Goal: Transaction & Acquisition: Book appointment/travel/reservation

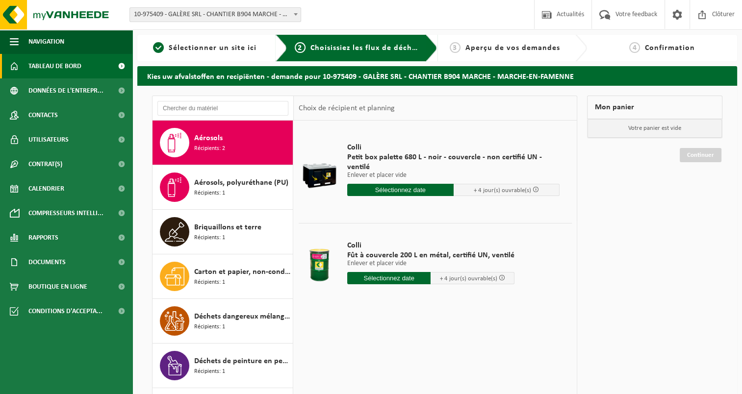
click at [80, 59] on span "Tableau de bord" at bounding box center [54, 66] width 53 height 25
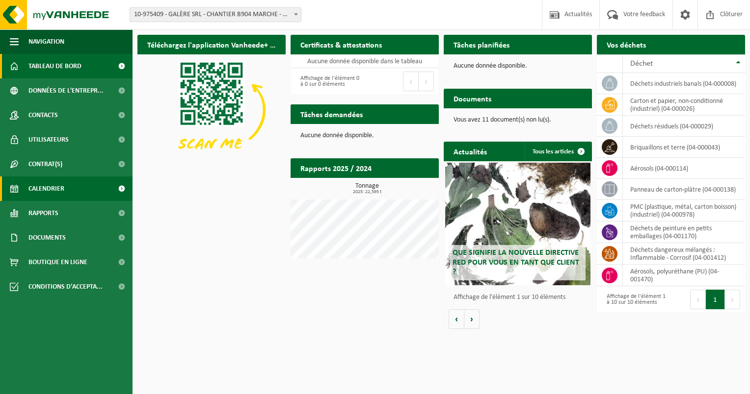
click at [47, 193] on span "Calendrier" at bounding box center [46, 189] width 36 height 25
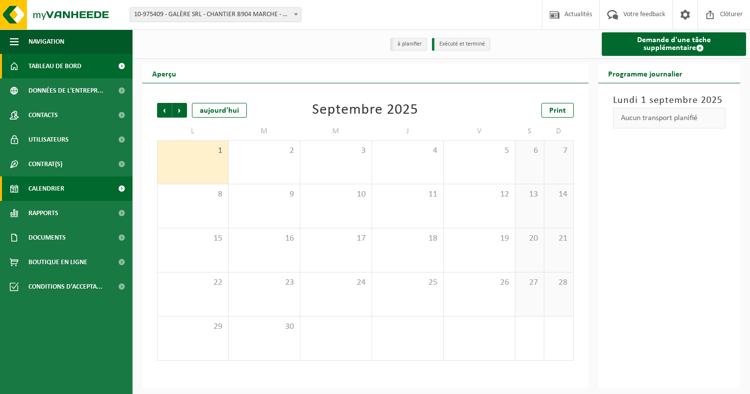
click at [52, 67] on span "Tableau de bord" at bounding box center [54, 66] width 53 height 25
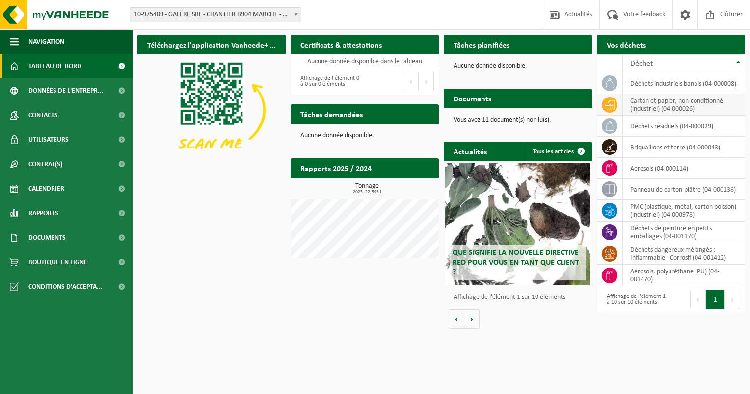
click at [642, 107] on td "carton et papier, non-conditionné (industriel) (04-000026)" at bounding box center [684, 105] width 122 height 22
click at [689, 61] on span "Demander un transport" at bounding box center [695, 64] width 64 height 6
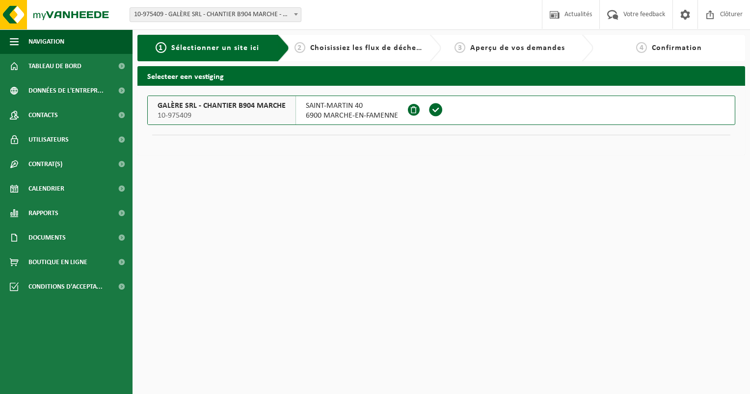
click at [438, 111] on span at bounding box center [435, 110] width 15 height 15
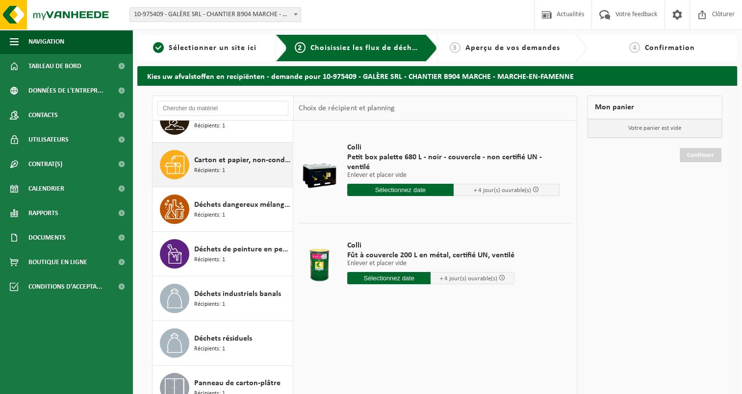
click at [226, 169] on div "Carton et papier, non-conditionné (industriel) Récipients: 1" at bounding box center [242, 164] width 96 height 29
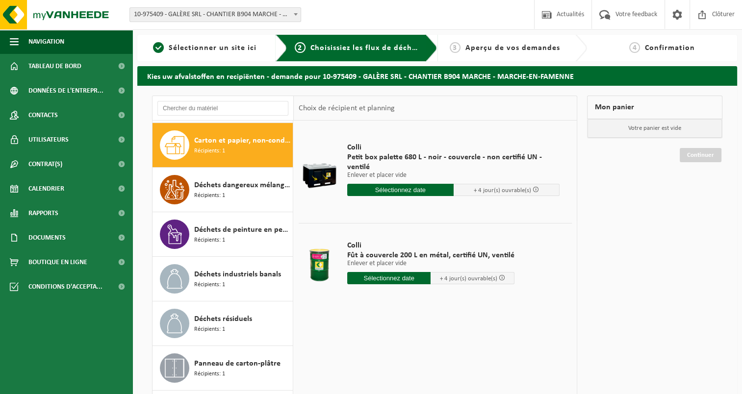
scroll to position [133, 0]
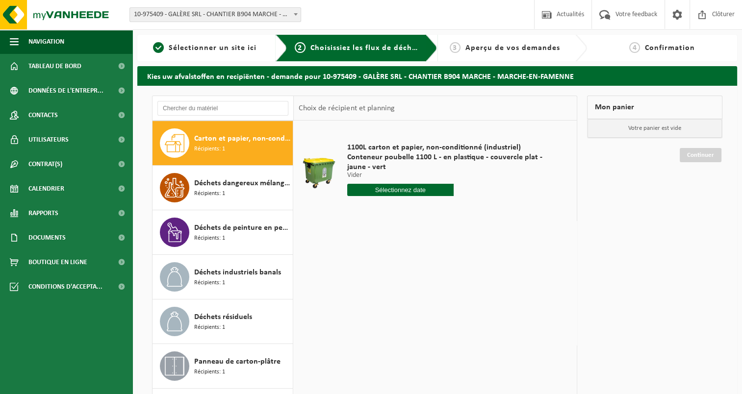
click at [415, 191] on input "text" at bounding box center [400, 190] width 106 height 12
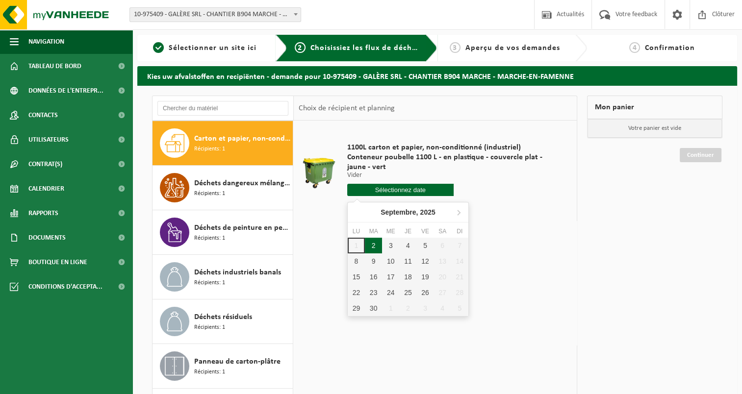
click at [378, 245] on div "2" at bounding box center [373, 246] width 17 height 16
type input "à partir de [DATE]"
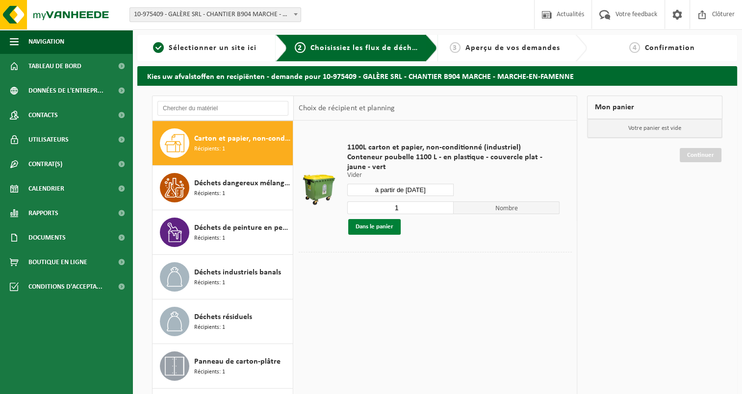
click at [381, 223] on button "Dans le panier" at bounding box center [374, 227] width 52 height 16
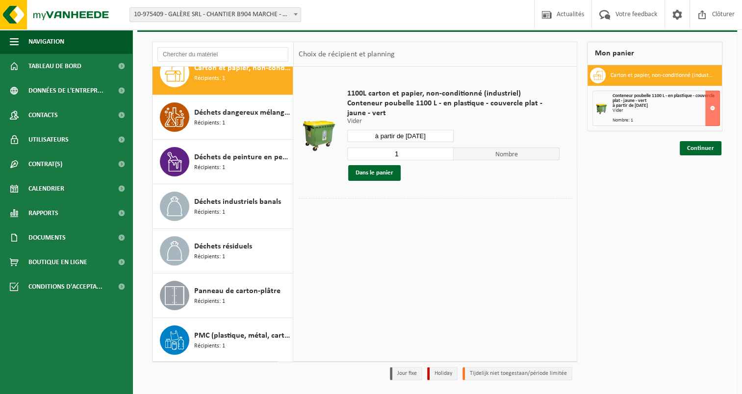
scroll to position [84, 0]
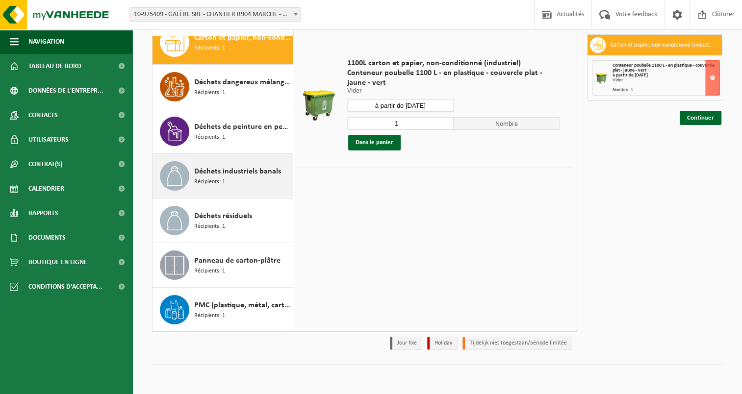
click at [237, 177] on div "Déchets industriels banals Récipients: 1" at bounding box center [242, 175] width 96 height 29
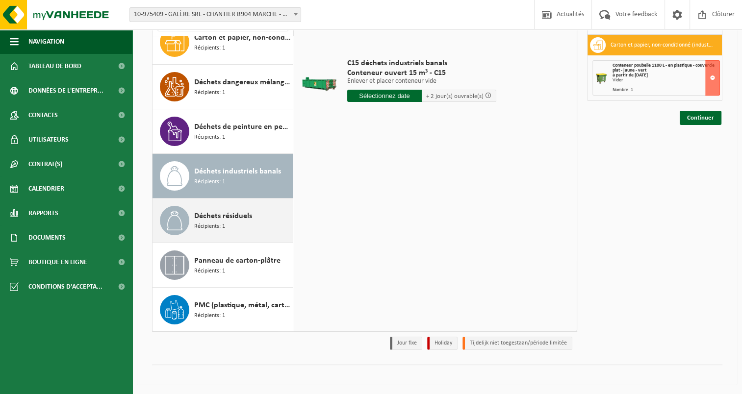
click at [220, 212] on span "Déchets résiduels" at bounding box center [223, 216] width 58 height 12
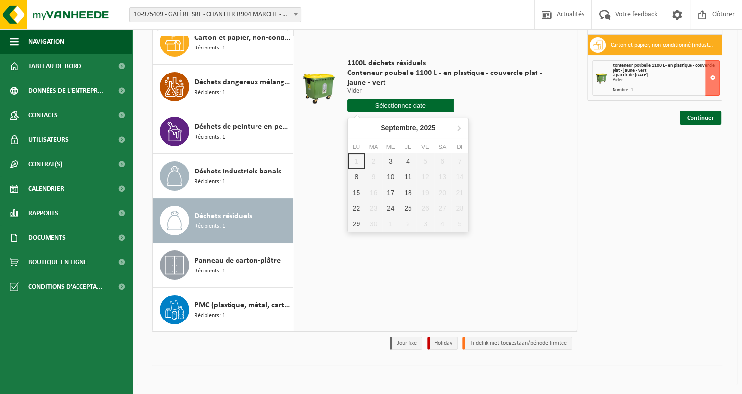
click at [403, 107] on input "text" at bounding box center [400, 106] width 106 height 12
click at [393, 159] on div "3" at bounding box center [390, 162] width 17 height 16
type input "à partir de [DATE]"
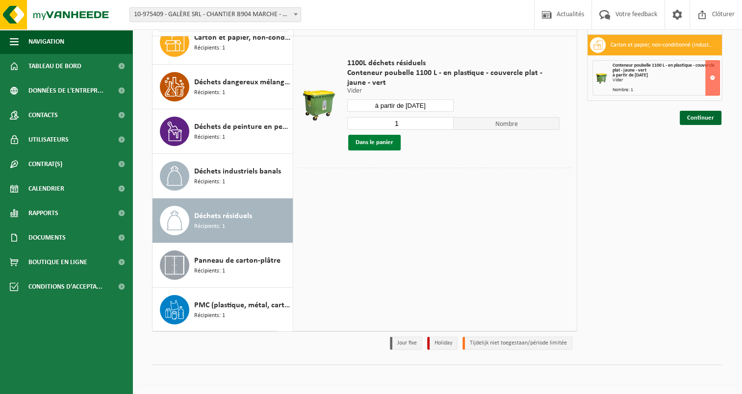
click at [380, 141] on button "Dans le panier" at bounding box center [374, 143] width 52 height 16
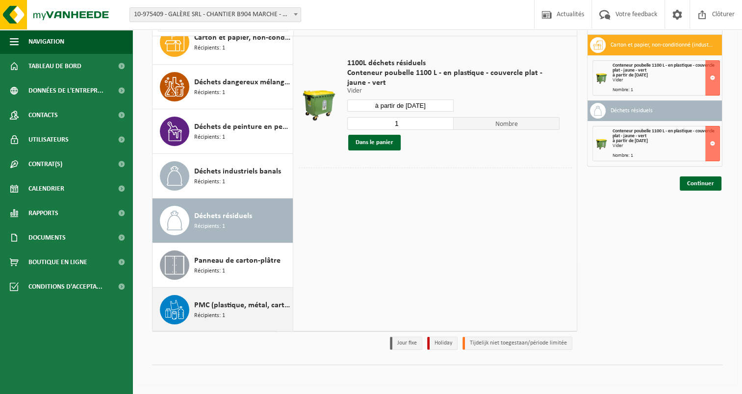
click at [215, 306] on span "PMC (plastique, métal, carton boisson) (industriel)" at bounding box center [242, 306] width 96 height 12
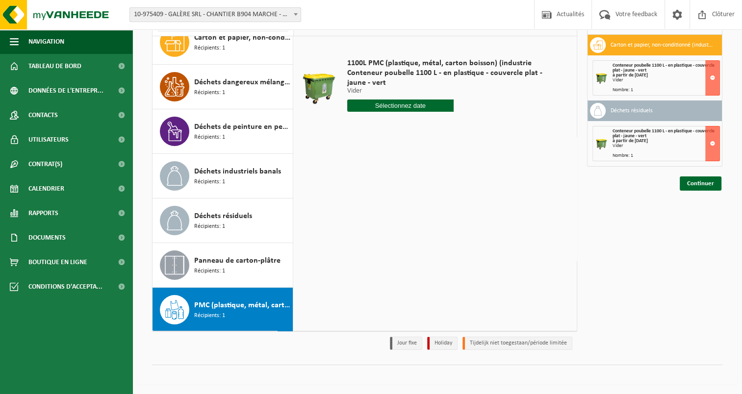
click at [408, 102] on input "text" at bounding box center [400, 106] width 106 height 12
click at [427, 155] on div "5" at bounding box center [425, 162] width 17 height 16
type input "à partir de [DATE]"
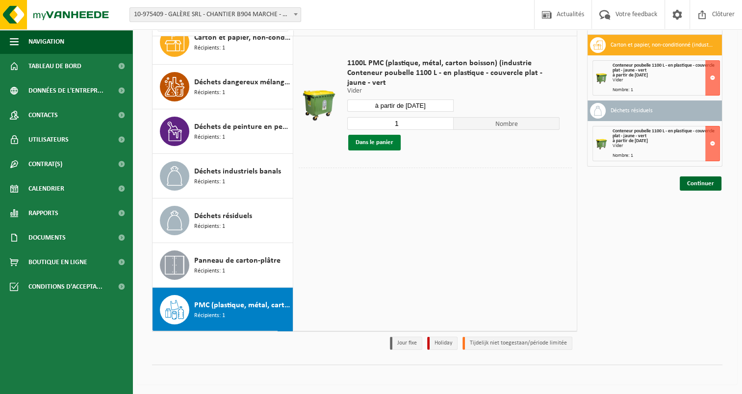
click at [399, 141] on button "Dans le panier" at bounding box center [374, 143] width 52 height 16
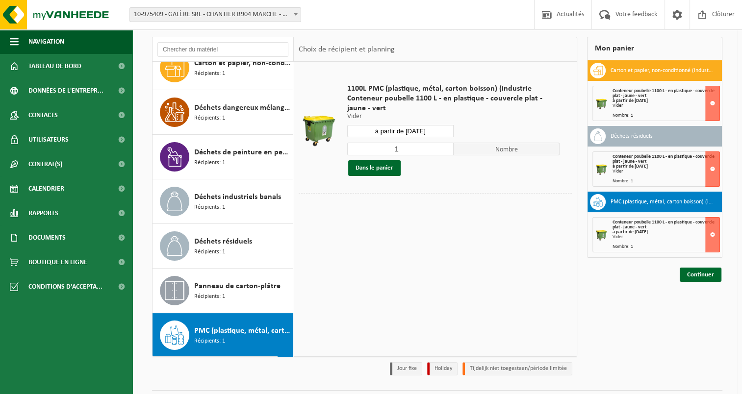
scroll to position [35, 0]
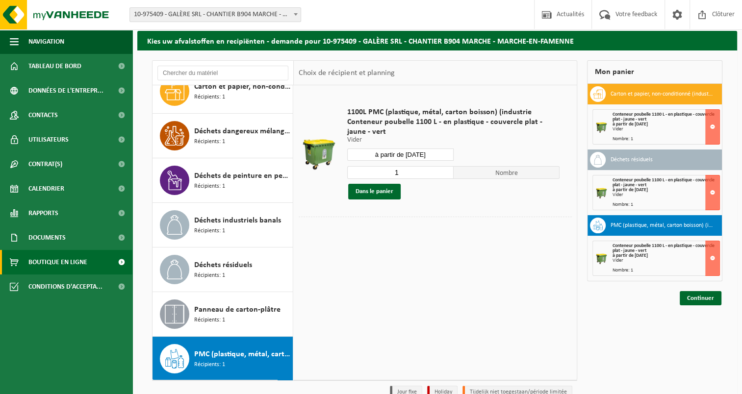
click at [49, 261] on span "Boutique en ligne" at bounding box center [57, 262] width 59 height 25
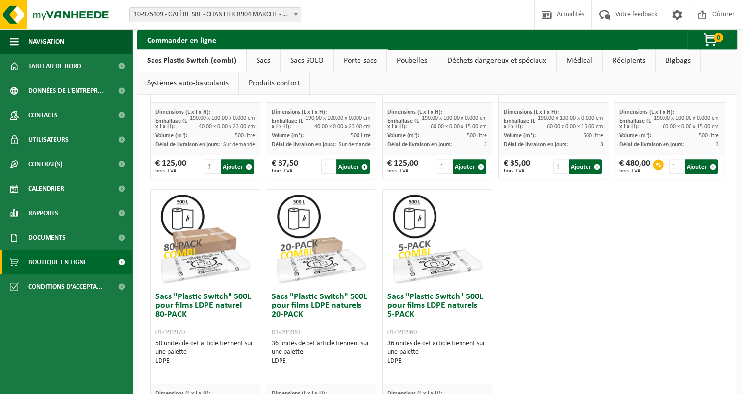
scroll to position [440, 0]
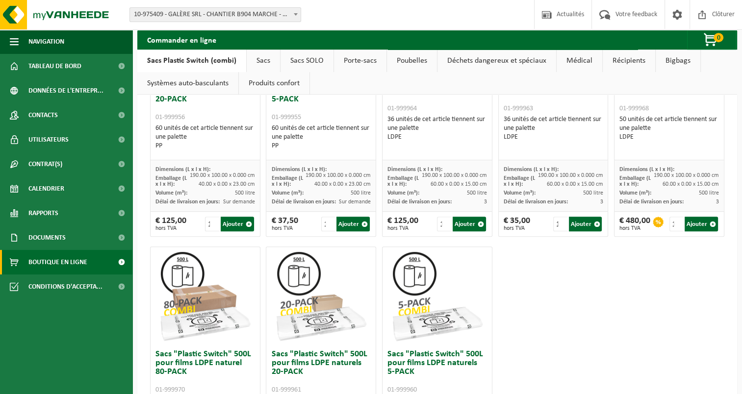
click at [253, 49] on div "Commander en ligne 0 Votre panier est vide" at bounding box center [437, 40] width 600 height 20
click at [253, 59] on link "Sacs" at bounding box center [263, 61] width 33 height 23
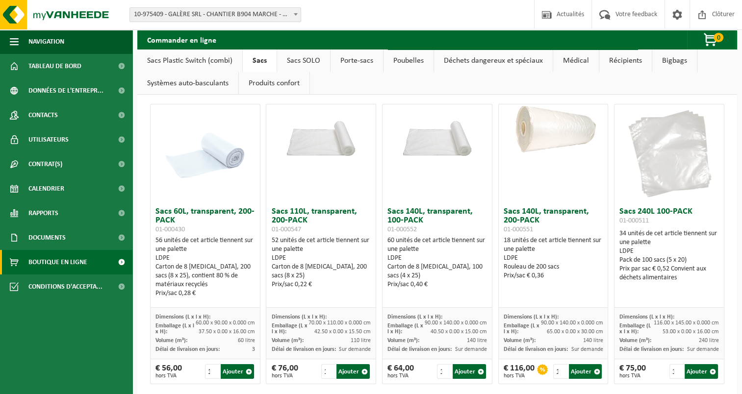
scroll to position [0, 0]
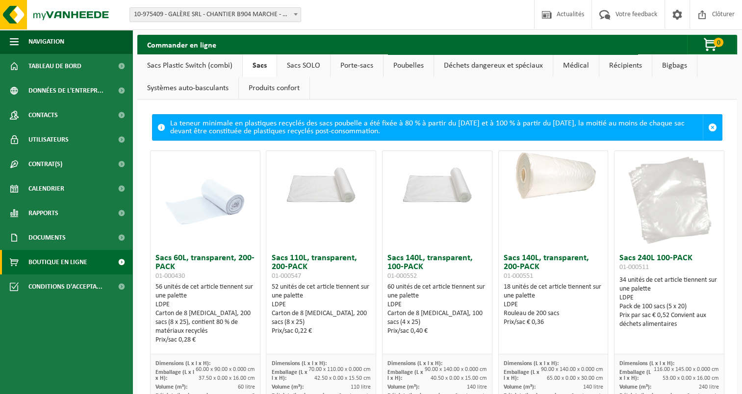
click at [314, 62] on link "Sacs SOLO" at bounding box center [303, 65] width 53 height 23
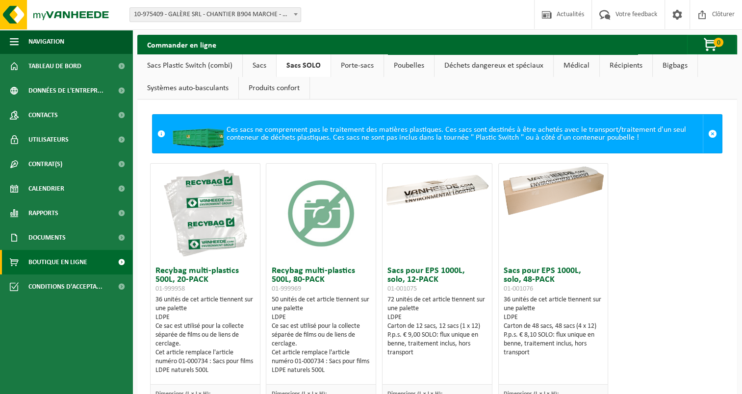
click at [369, 66] on link "Porte-sacs" at bounding box center [357, 65] width 52 height 23
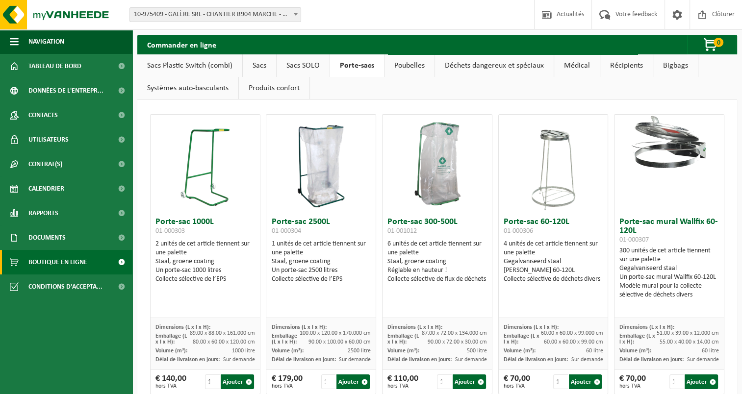
click at [405, 63] on link "Poubelles" at bounding box center [410, 65] width 50 height 23
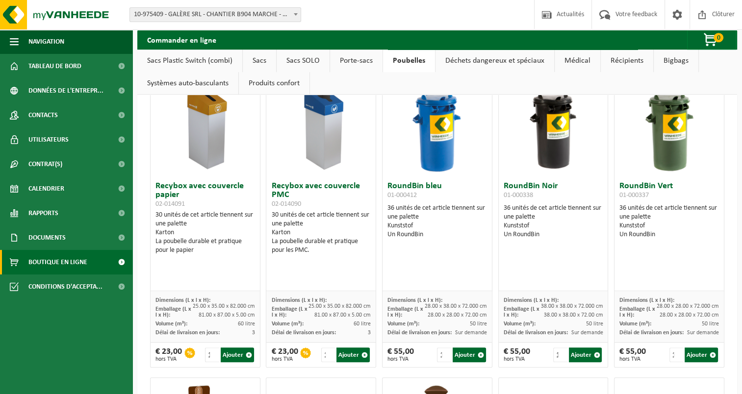
scroll to position [289, 0]
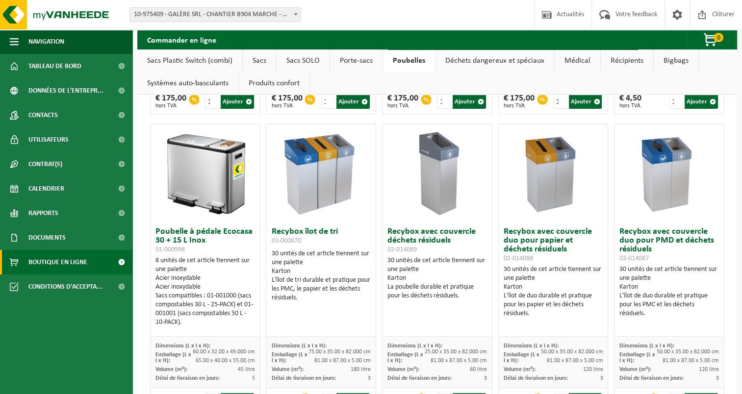
click at [507, 62] on link "Déchets dangereux et spéciaux" at bounding box center [495, 61] width 119 height 23
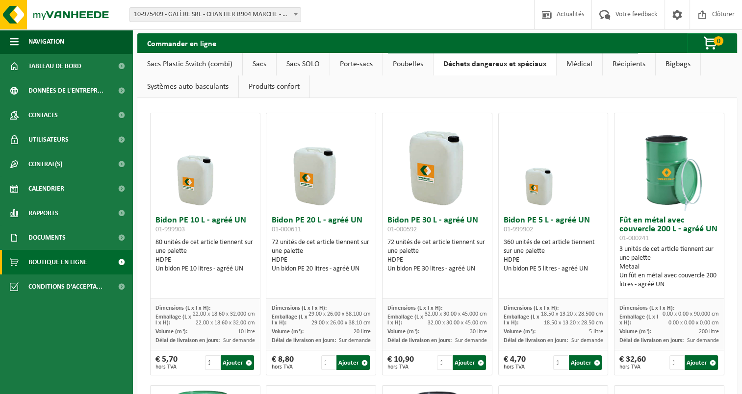
scroll to position [0, 0]
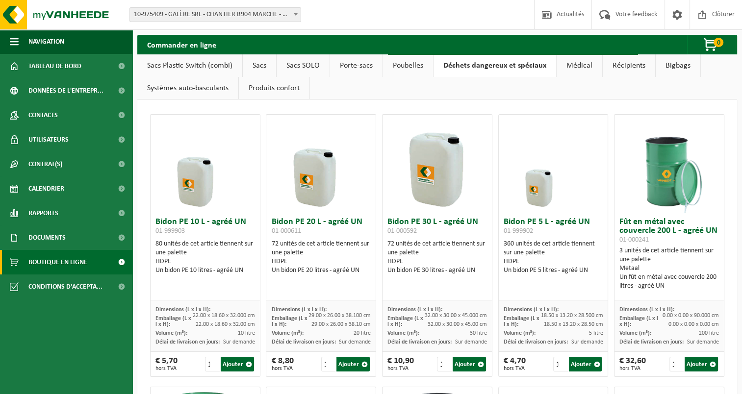
click at [576, 67] on link "Médical" at bounding box center [580, 65] width 46 height 23
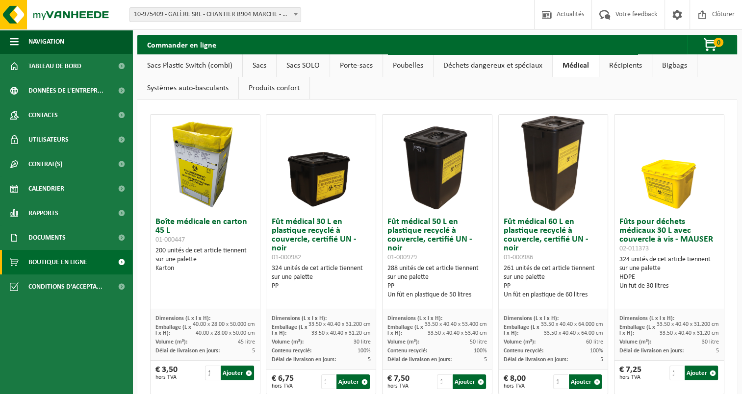
click at [625, 63] on link "Récipients" at bounding box center [626, 65] width 52 height 23
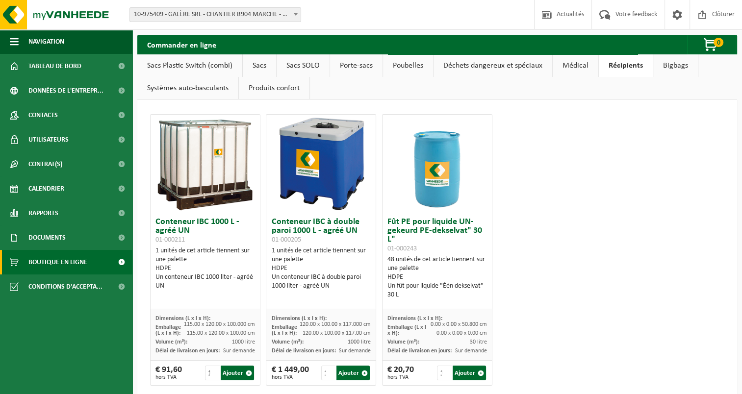
click at [672, 70] on link "Bigbags" at bounding box center [676, 65] width 45 height 23
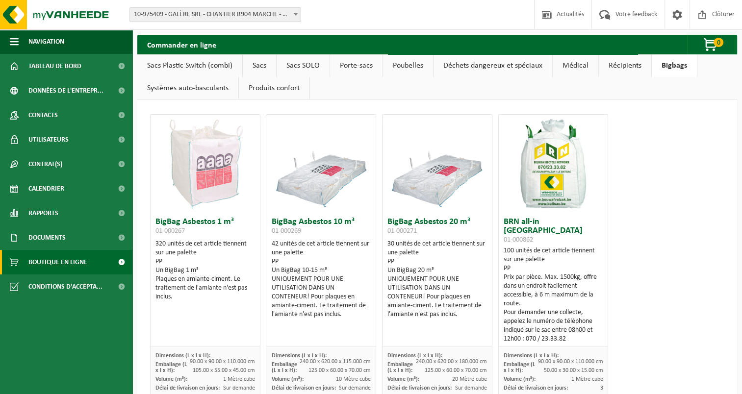
click at [176, 85] on link "Systèmes auto-basculants" at bounding box center [187, 88] width 101 height 23
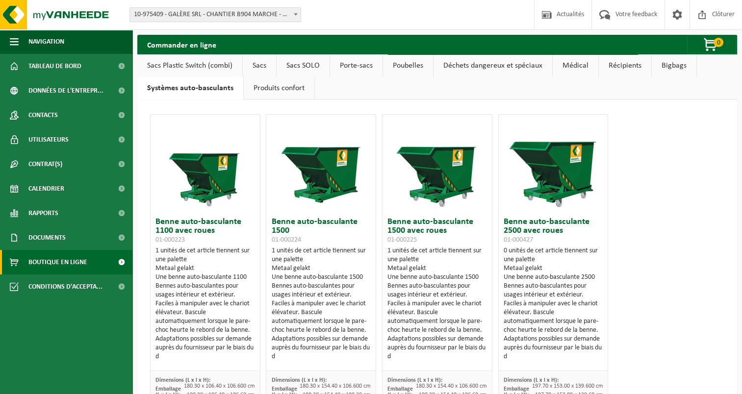
click at [285, 89] on link "Produits confort" at bounding box center [279, 88] width 71 height 23
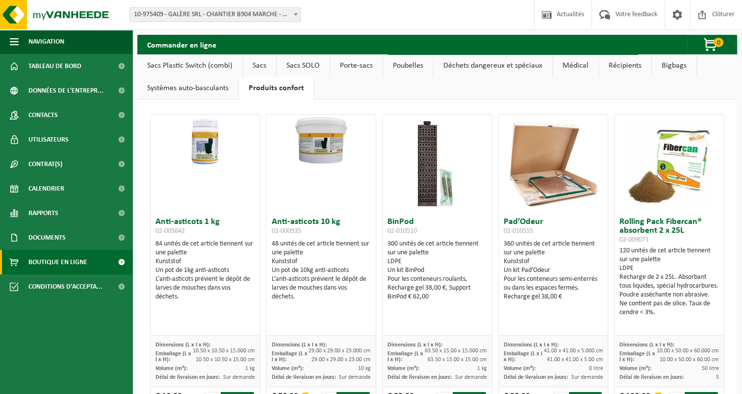
scroll to position [42, 0]
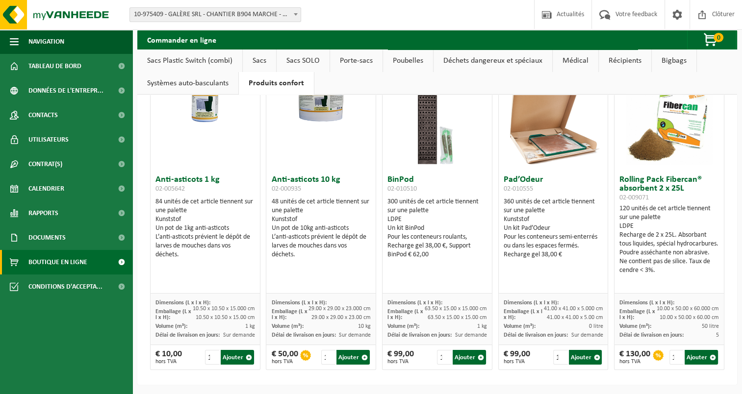
click at [183, 61] on link "Sacs Plastic Switch (combi)" at bounding box center [189, 61] width 105 height 23
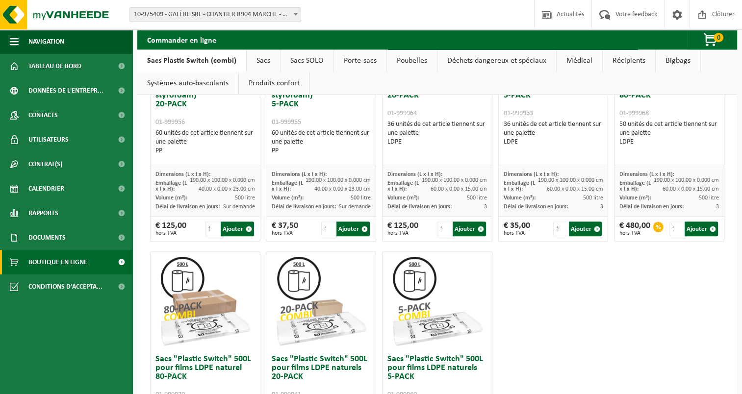
scroll to position [582, 0]
